Goal: Communication & Community: Participate in discussion

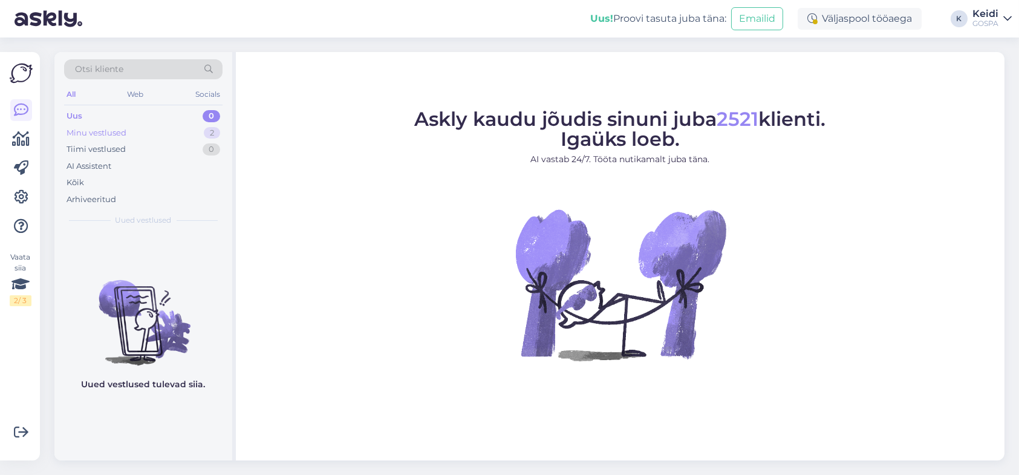
click at [167, 126] on div "Minu vestlused 2" at bounding box center [143, 133] width 158 height 17
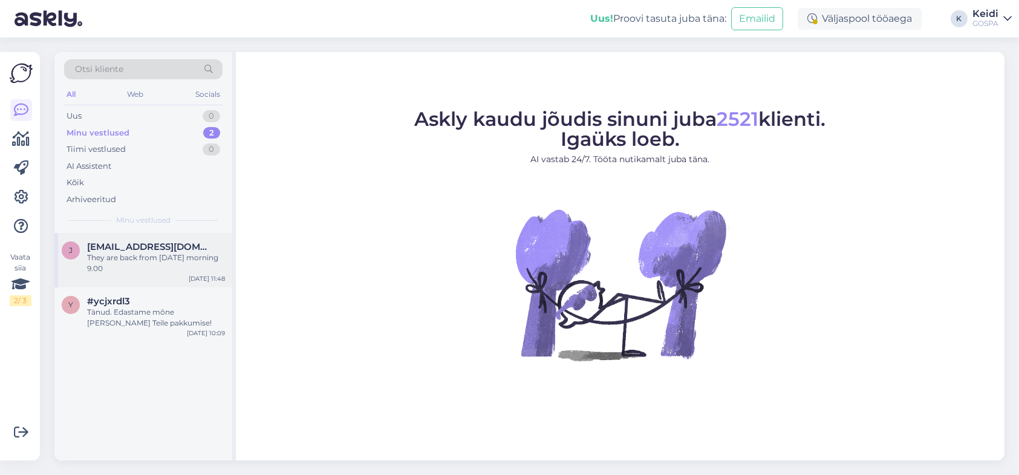
click at [136, 268] on div "They are back from [DATE] morning 9.00" at bounding box center [156, 263] width 138 height 22
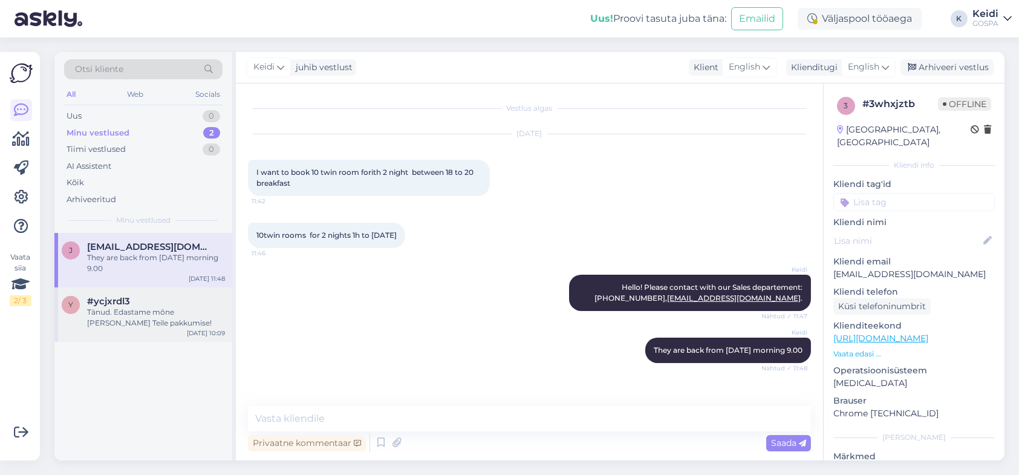
click at [116, 320] on div "Tänud. Edastame mõne [PERSON_NAME] Teile pakkumise!" at bounding box center [156, 318] width 138 height 22
